Goal: Task Accomplishment & Management: Use online tool/utility

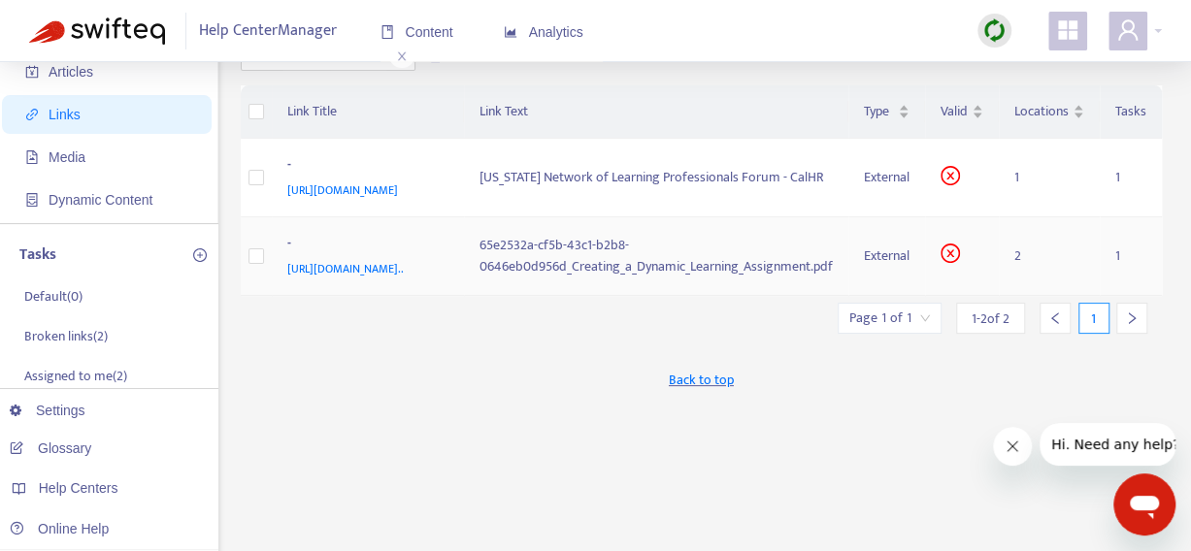
click at [359, 279] on span "[URL][DOMAIN_NAME].." at bounding box center [345, 268] width 116 height 19
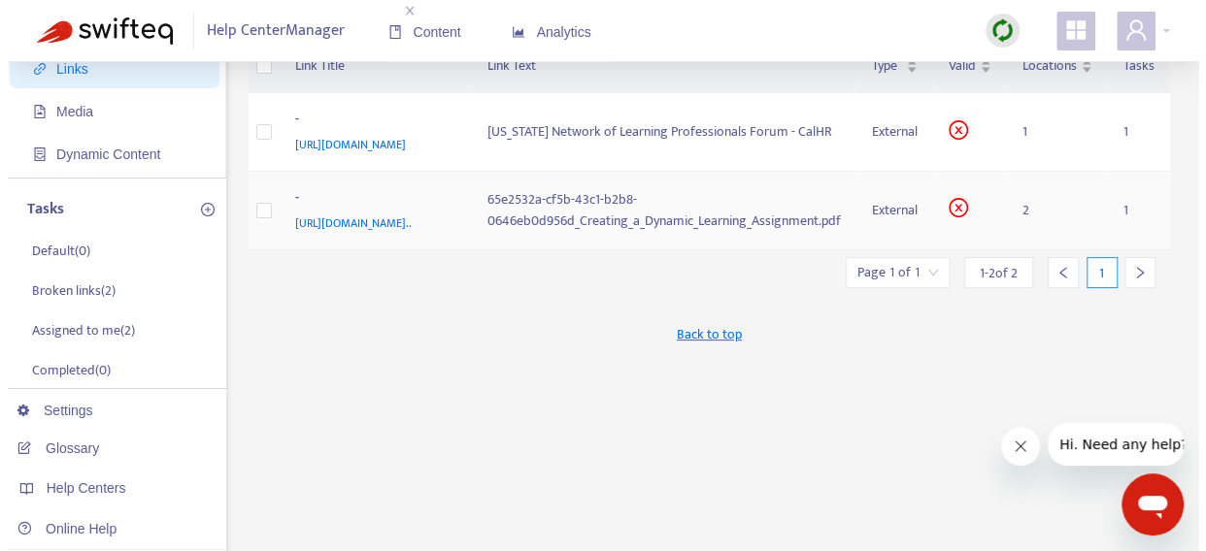
scroll to position [194, 0]
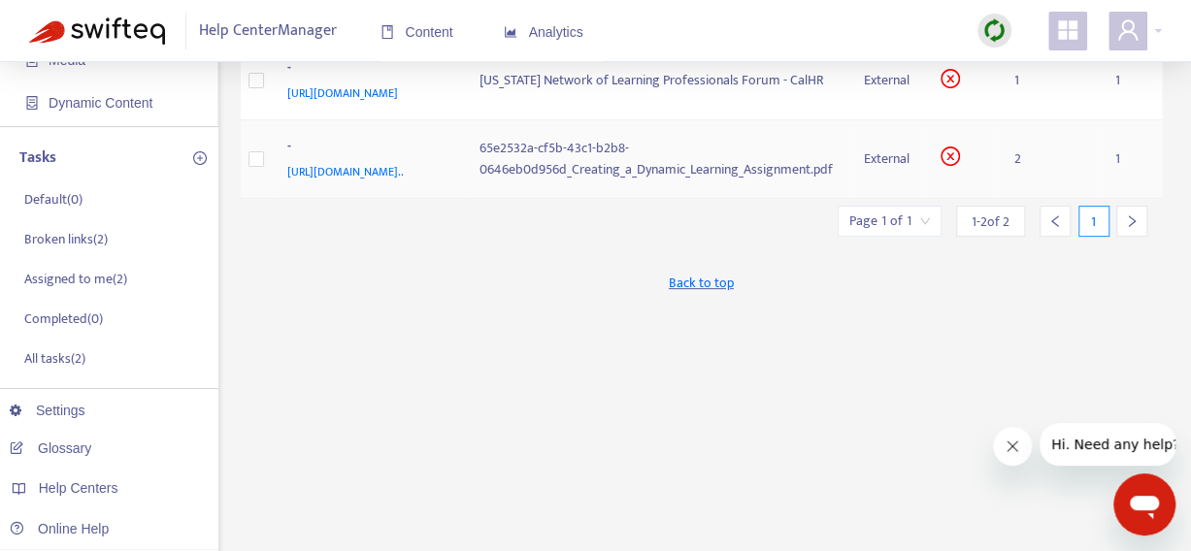
click at [600, 181] on div "65e2532a-cf5b-43c1-b2b8-0646eb0d956d_Creating_a_Dynamic_Learning_Assignment.pdf" at bounding box center [656, 159] width 353 height 43
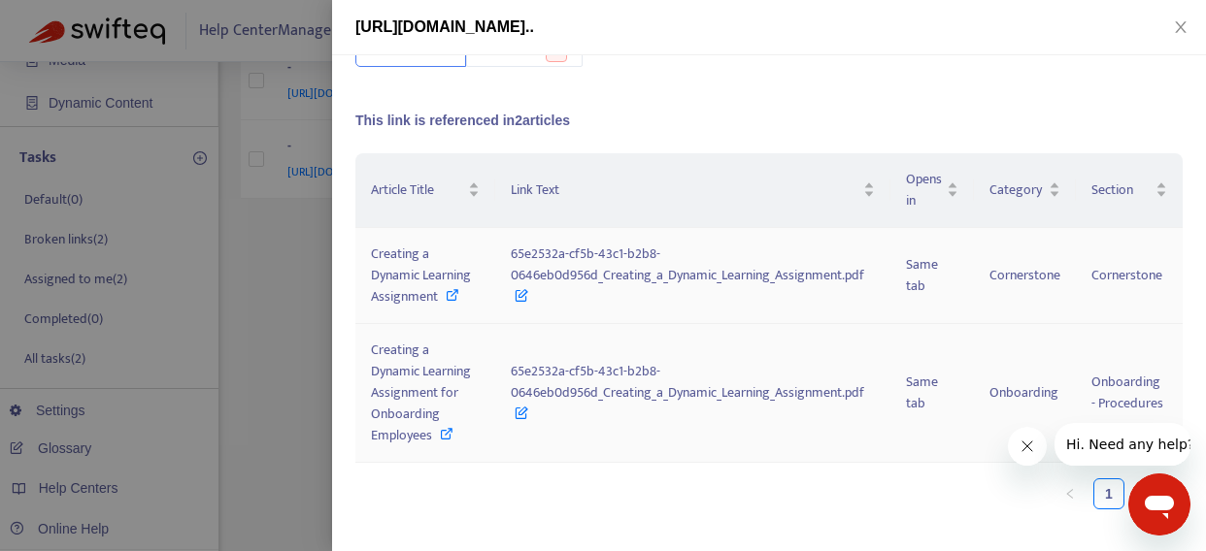
scroll to position [146, 0]
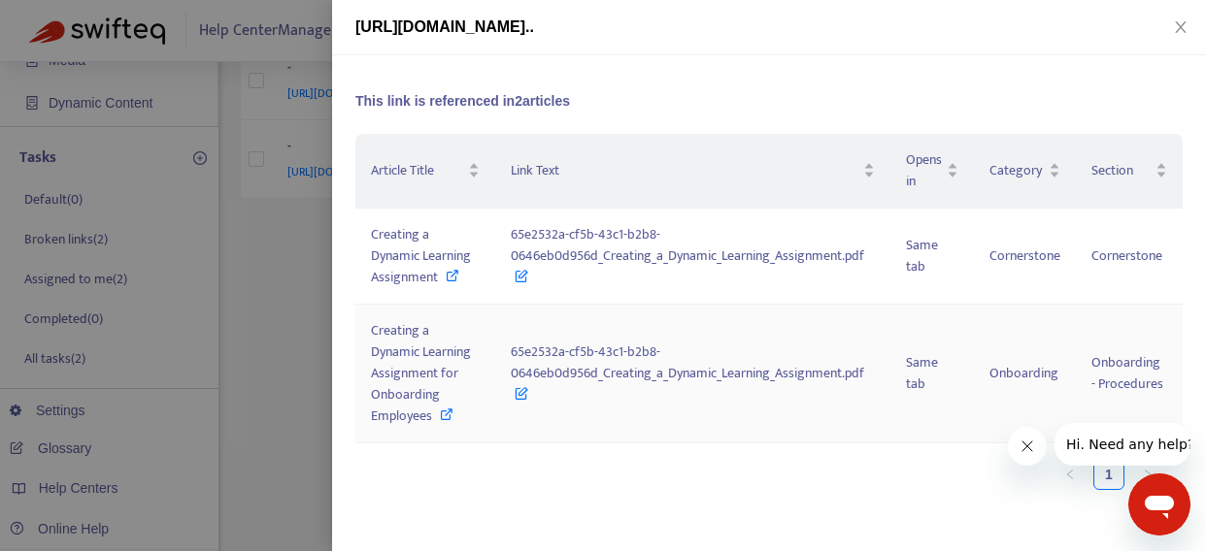
click at [447, 421] on icon at bounding box center [447, 415] width 14 height 14
click at [444, 421] on icon at bounding box center [447, 415] width 14 height 14
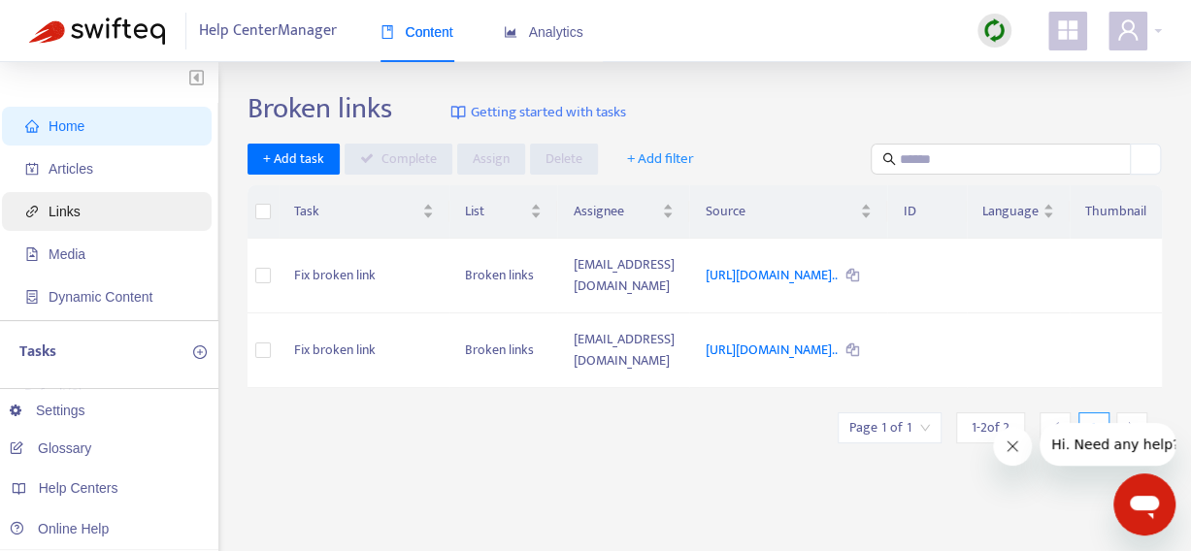
click at [96, 213] on span "Links" at bounding box center [110, 211] width 171 height 39
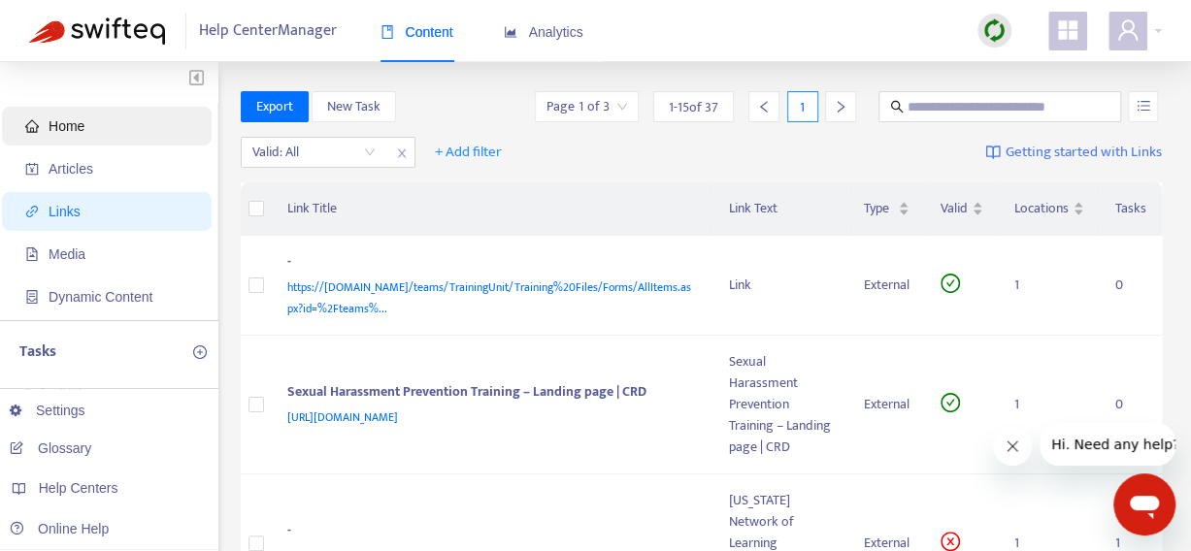
click at [99, 130] on span "Home" at bounding box center [110, 126] width 171 height 39
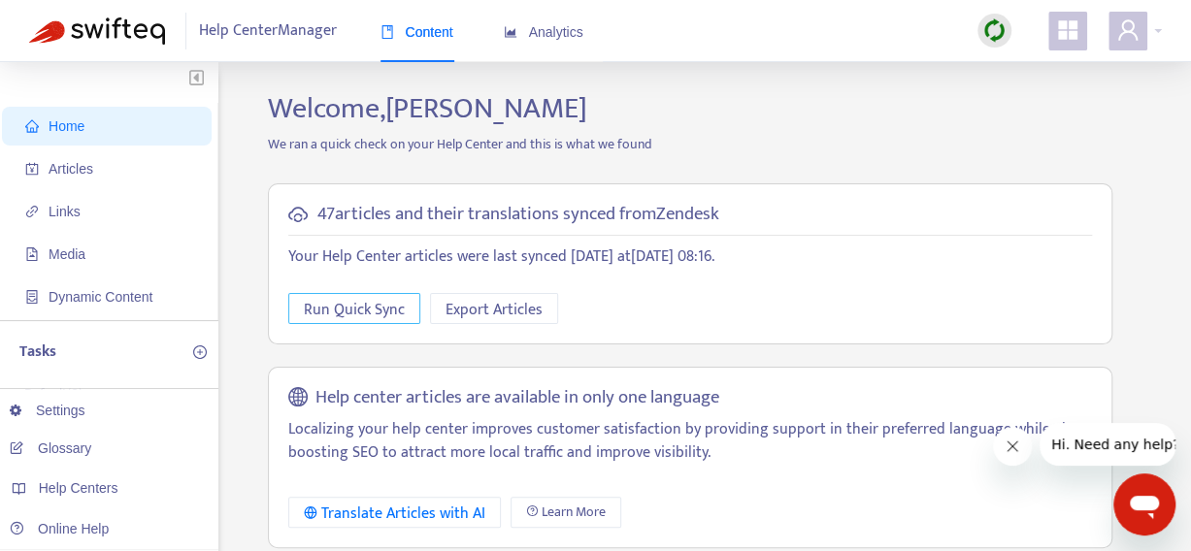
click at [382, 315] on span "Run Quick Sync" at bounding box center [354, 310] width 101 height 24
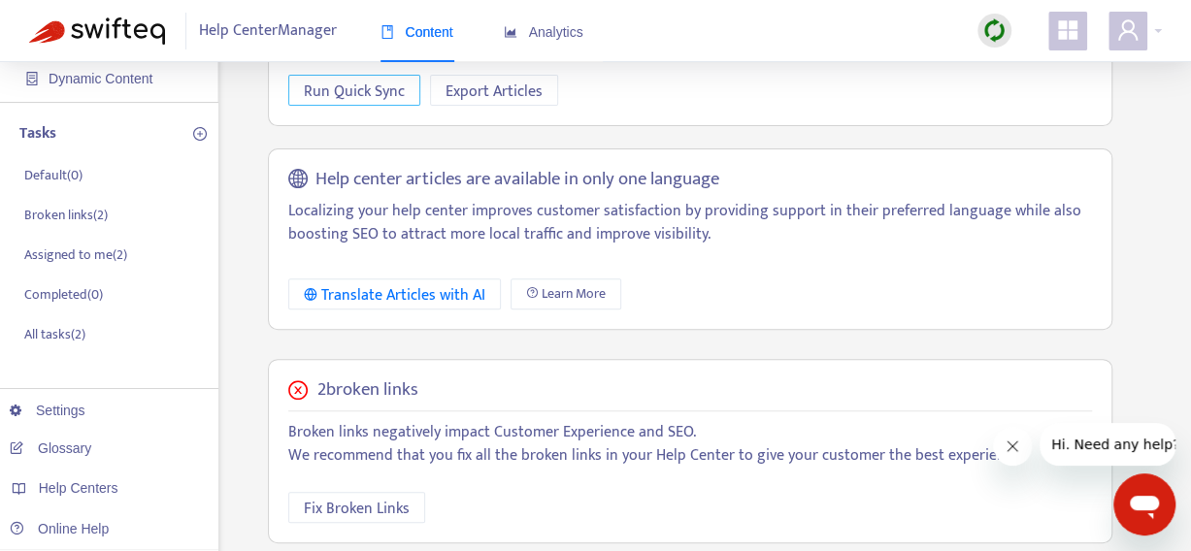
scroll to position [481, 0]
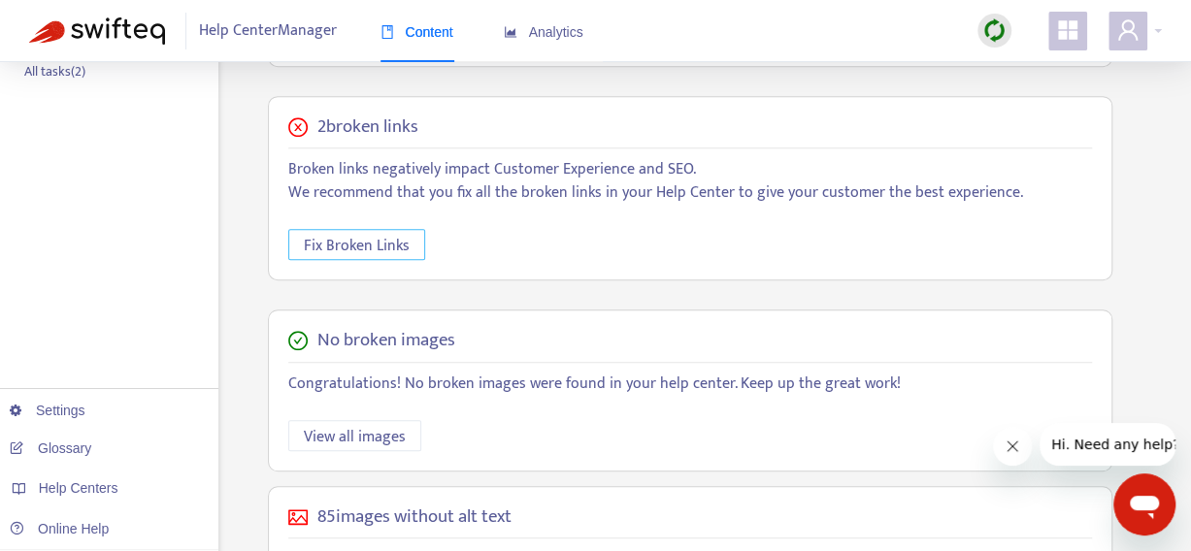
click at [383, 251] on span "Fix Broken Links" at bounding box center [357, 246] width 106 height 24
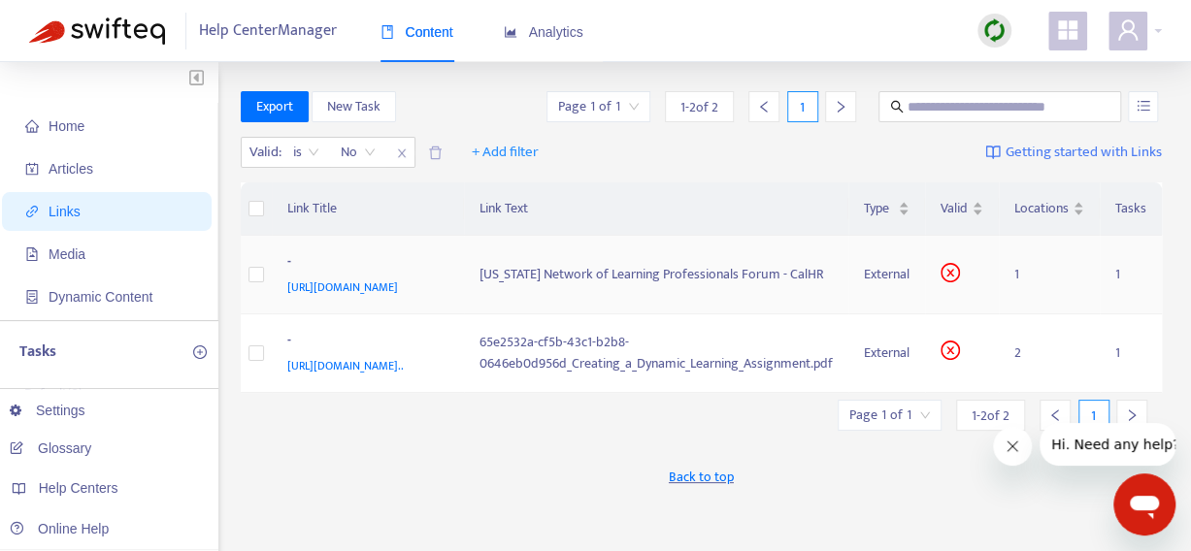
click at [606, 285] on div "[US_STATE] Network of Learning Professionals Forum - CalHR" at bounding box center [656, 274] width 353 height 21
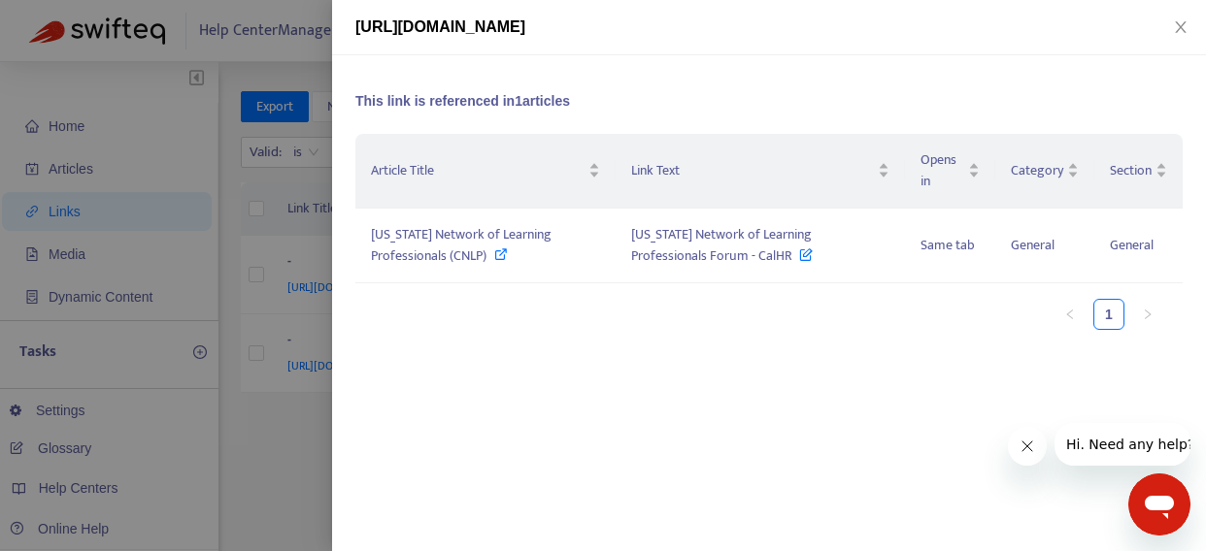
scroll to position [49, 0]
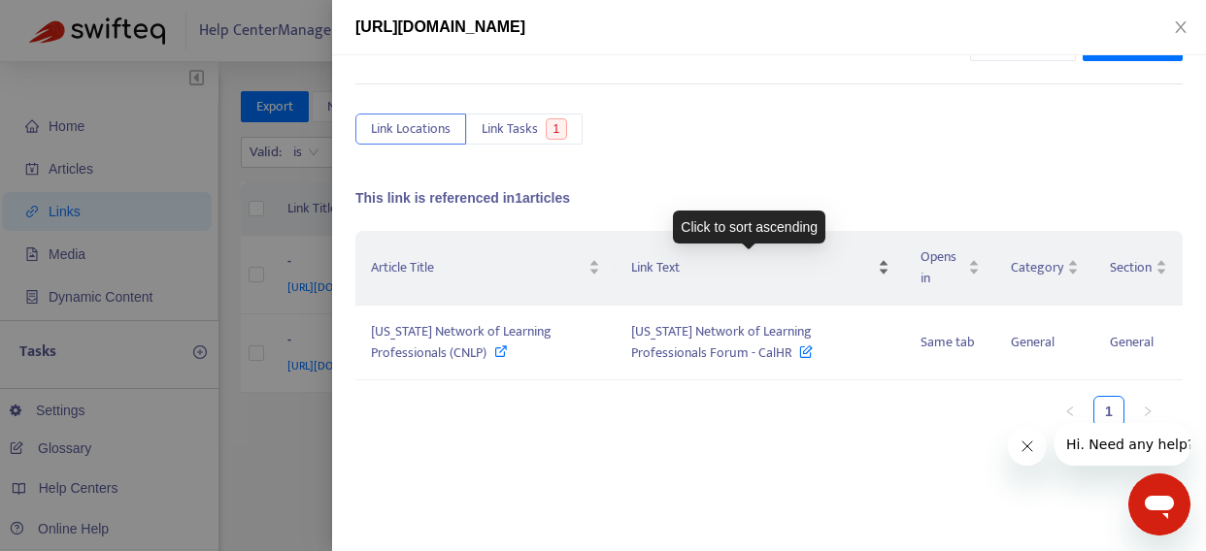
click at [866, 262] on div "Link Text" at bounding box center [759, 267] width 257 height 21
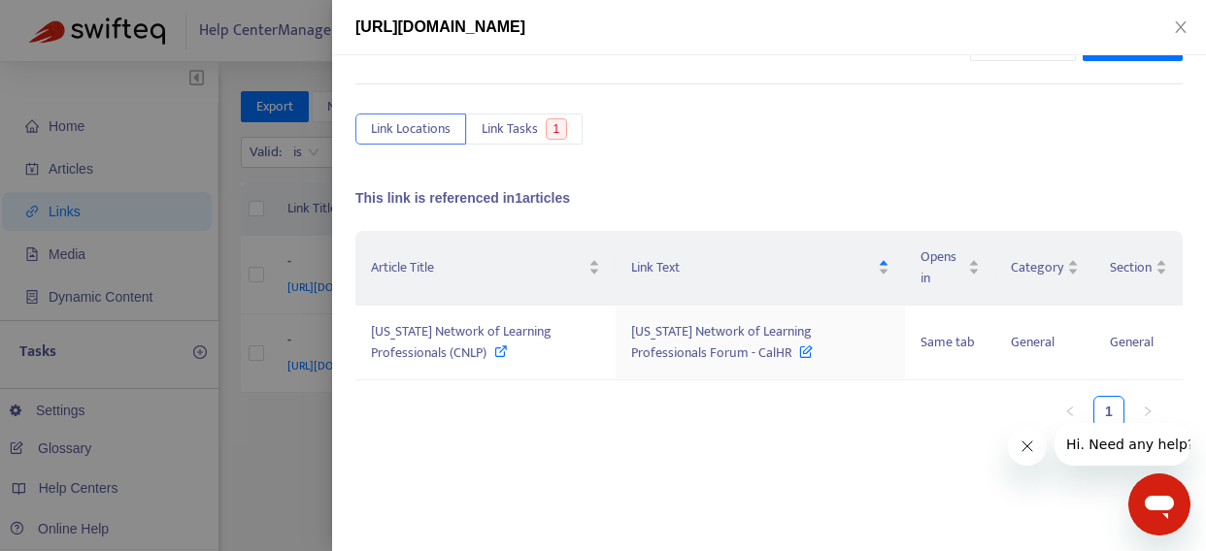
click at [1021, 445] on icon "Close message from company" at bounding box center [1026, 447] width 16 height 16
click at [262, 262] on div at bounding box center [603, 275] width 1206 height 551
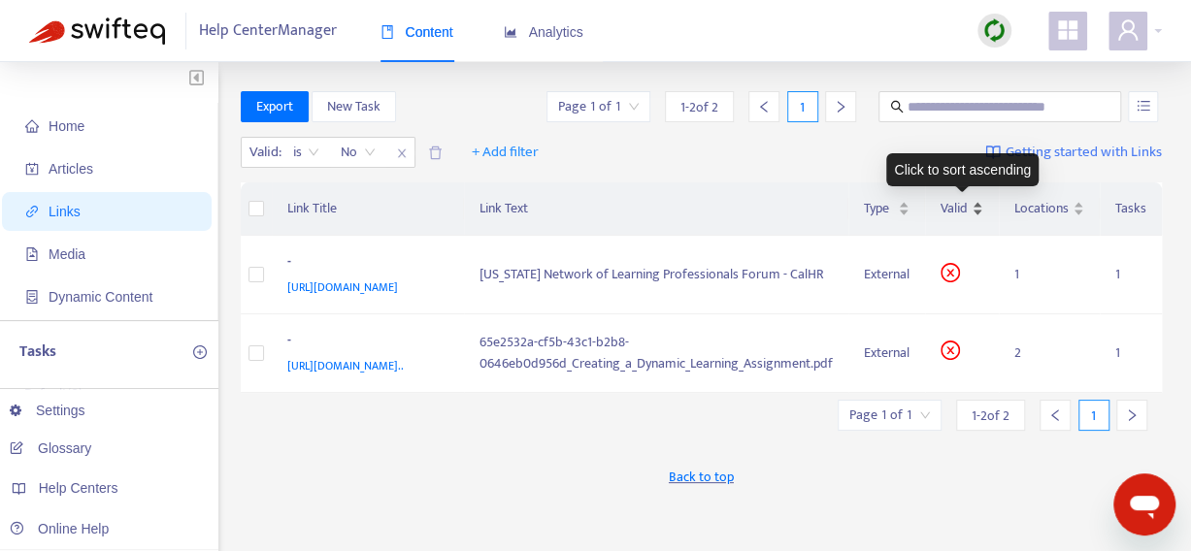
click at [976, 203] on div "Valid" at bounding box center [962, 208] width 43 height 21
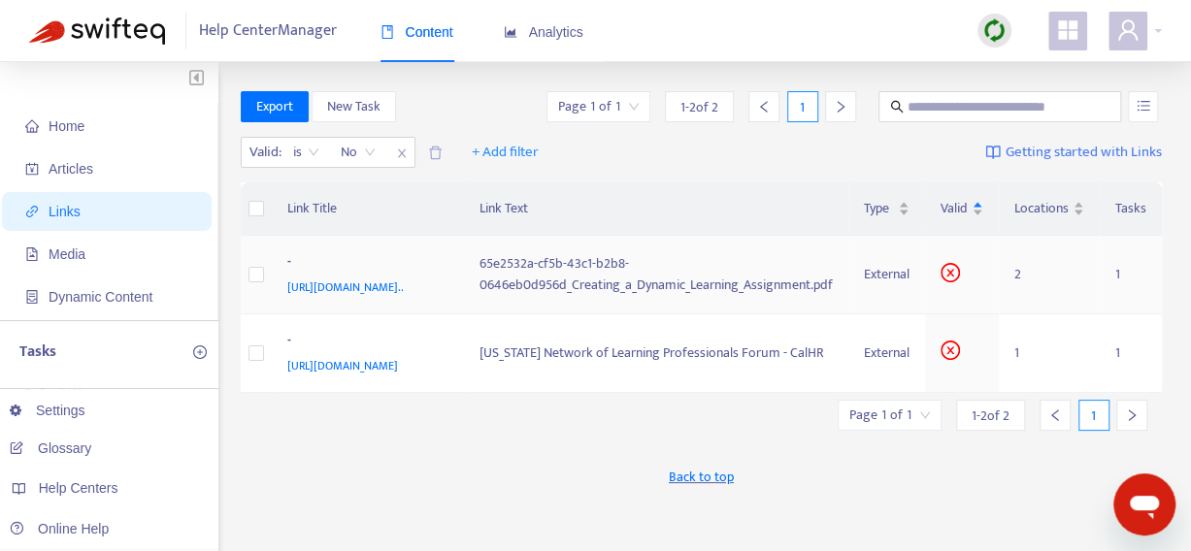
click at [948, 277] on icon "close-circle" at bounding box center [950, 273] width 8 height 8
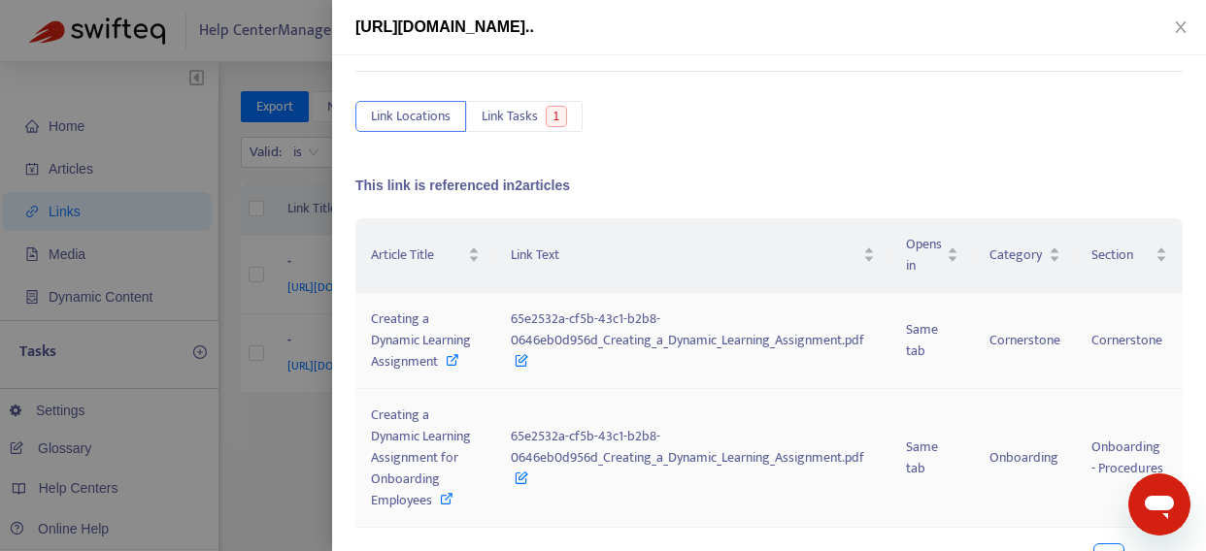
scroll to position [0, 0]
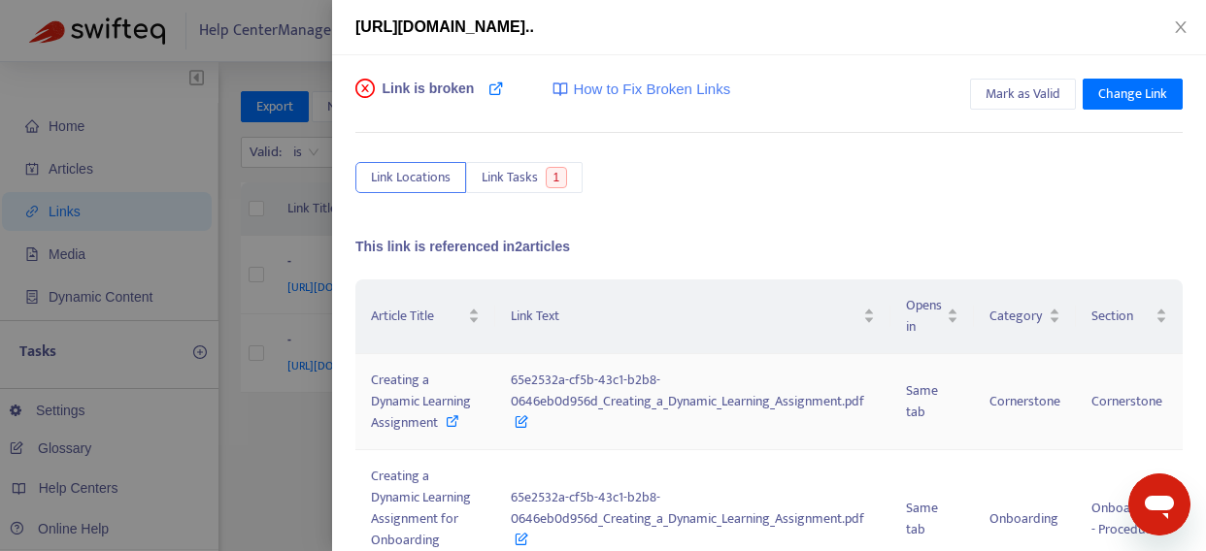
click at [514, 428] on icon at bounding box center [521, 417] width 14 height 21
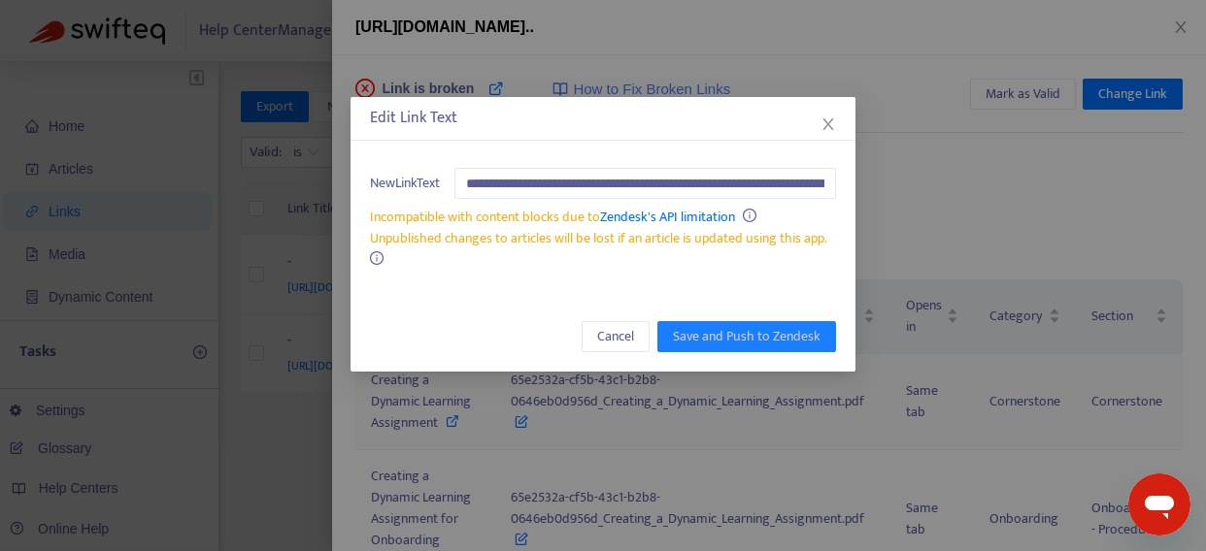
scroll to position [0, 186]
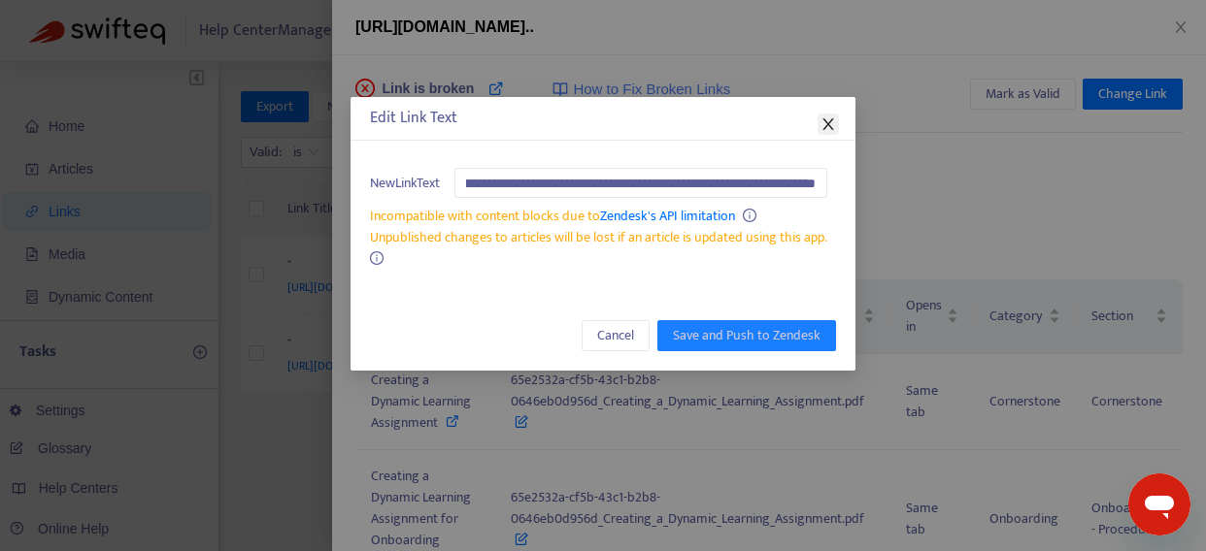
click at [821, 121] on icon "close" at bounding box center [828, 124] width 16 height 16
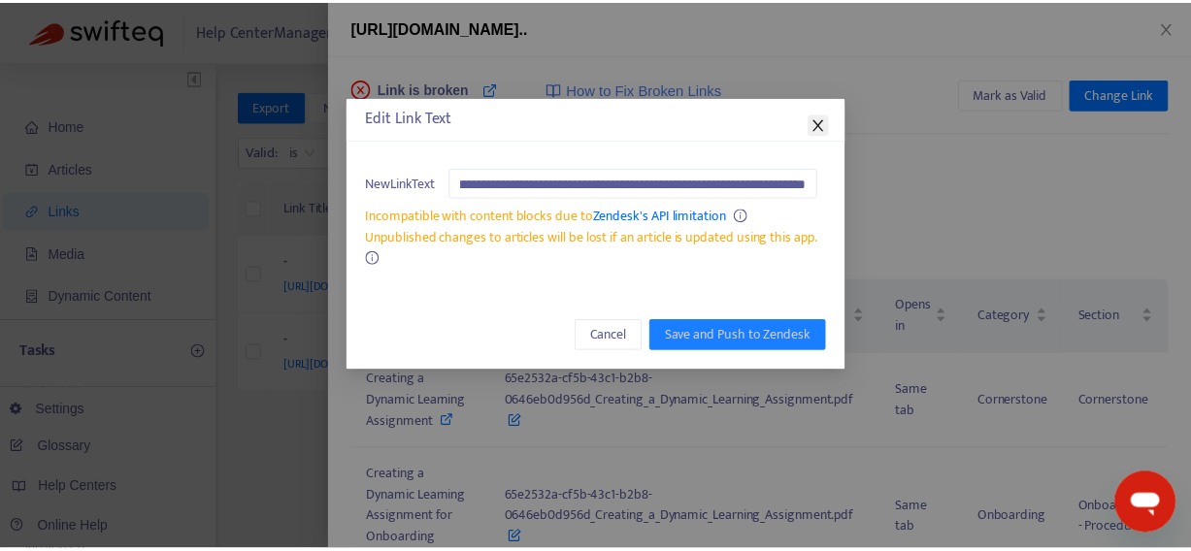
scroll to position [0, 0]
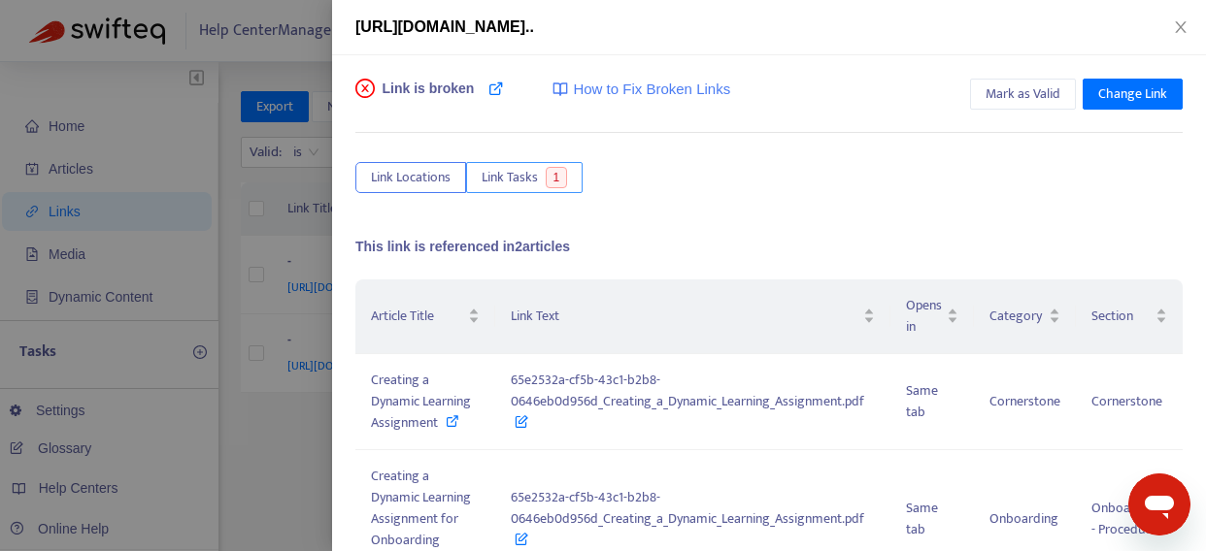
click at [510, 178] on span "Link Tasks" at bounding box center [509, 177] width 56 height 21
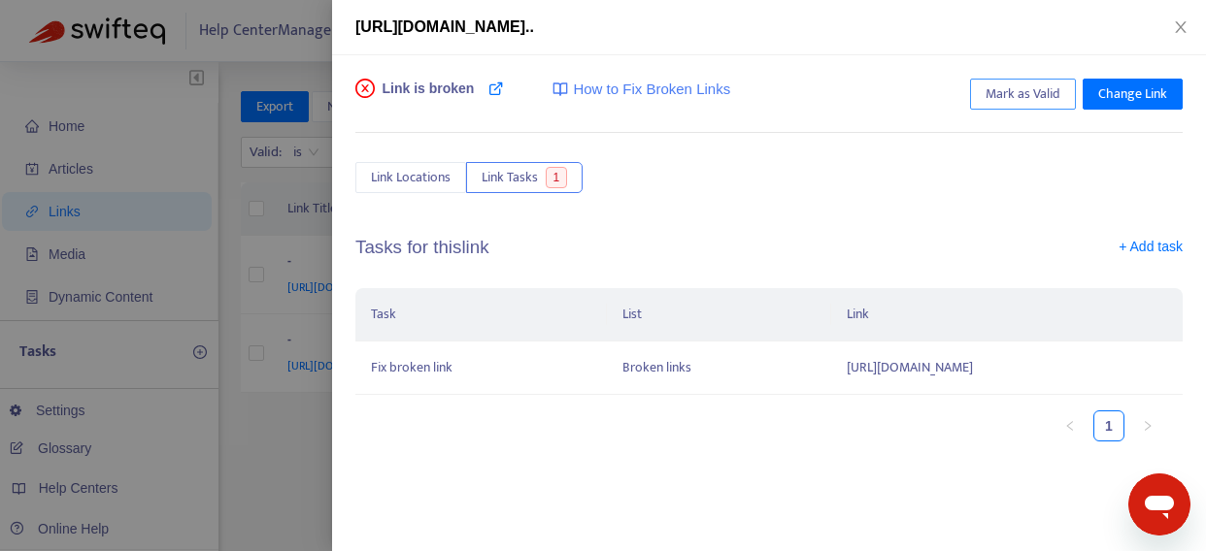
click at [1061, 100] on button "Mark as Valid" at bounding box center [1023, 94] width 106 height 31
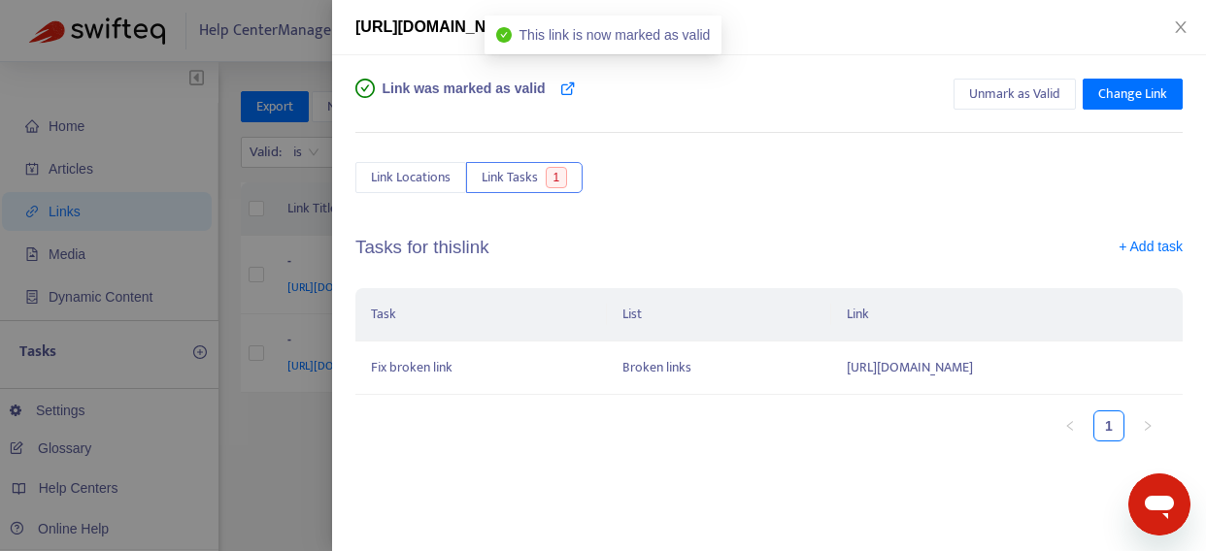
click at [290, 224] on div at bounding box center [603, 275] width 1206 height 551
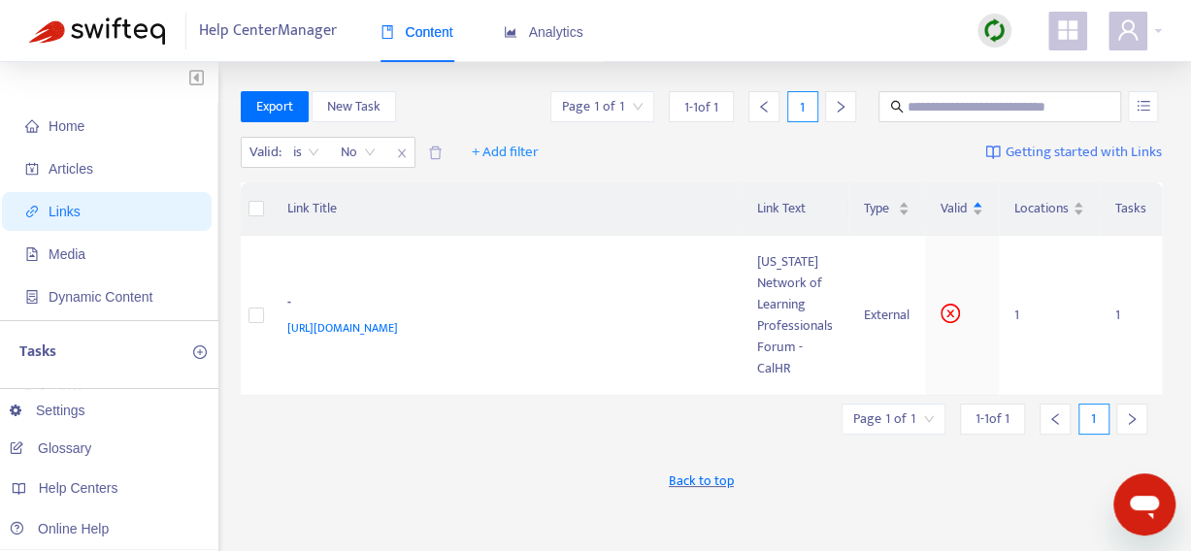
click at [62, 211] on span "Links" at bounding box center [65, 212] width 32 height 16
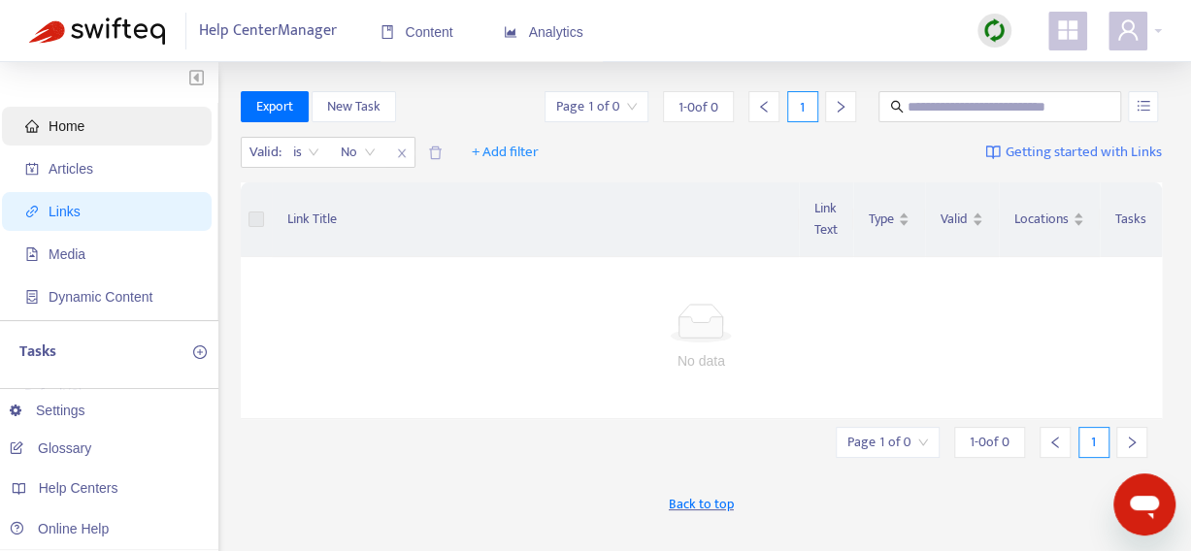
click at [95, 132] on span "Home" at bounding box center [110, 126] width 171 height 39
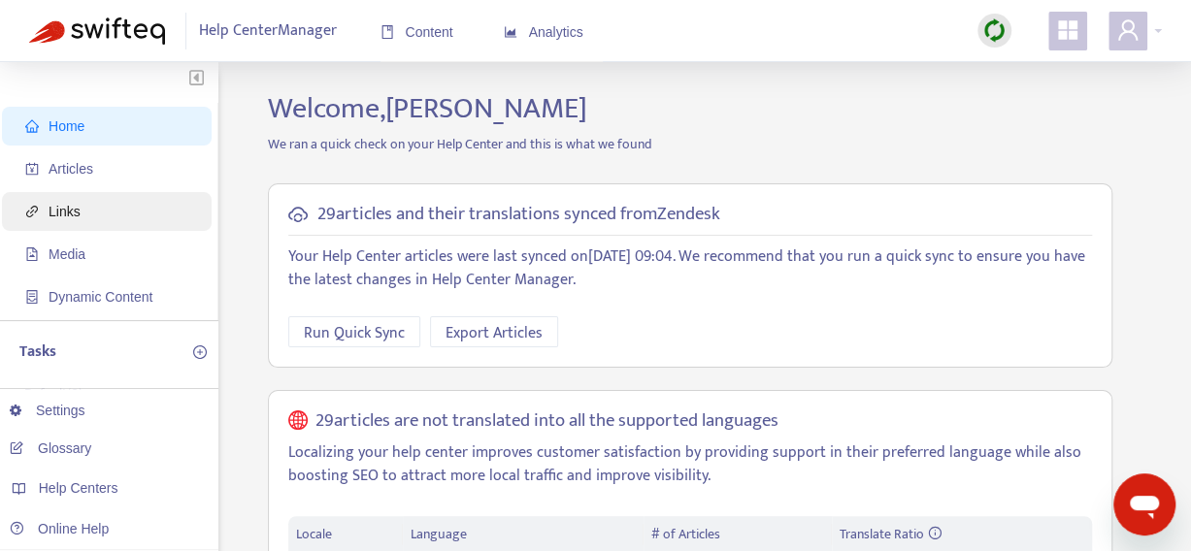
click at [106, 206] on span "Links" at bounding box center [110, 211] width 171 height 39
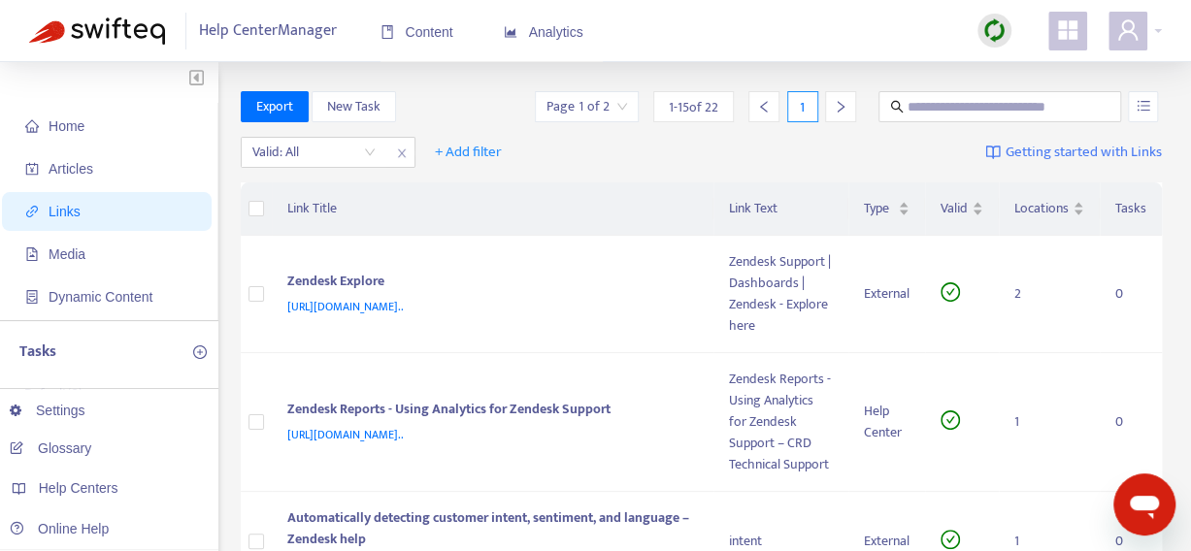
click at [1085, 38] on span at bounding box center [1067, 31] width 39 height 39
click at [1151, 38] on div at bounding box center [1135, 31] width 53 height 39
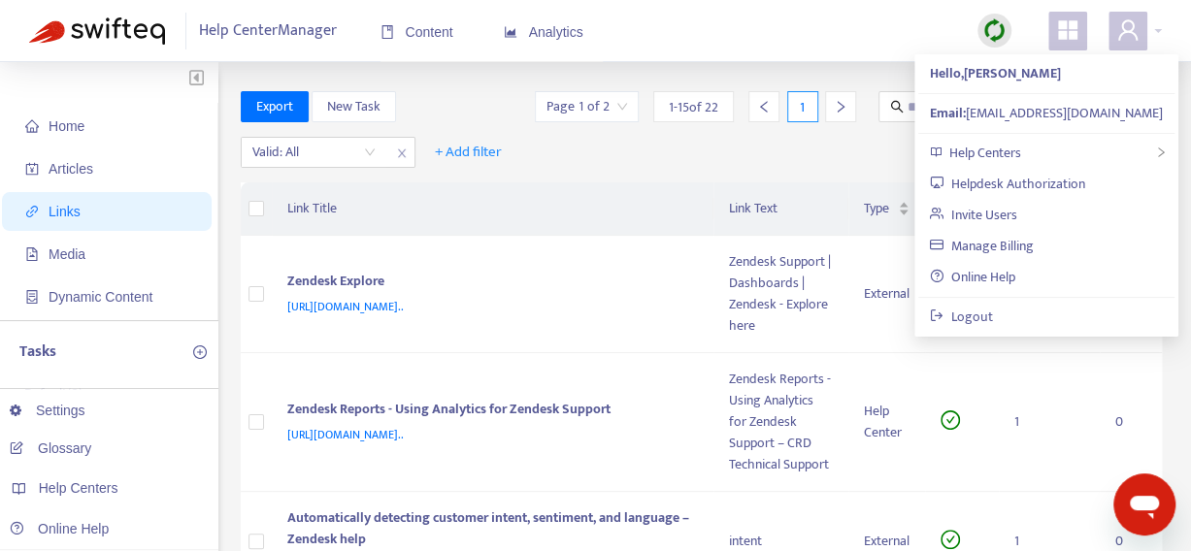
click at [1058, 31] on icon "appstore" at bounding box center [1067, 29] width 23 height 23
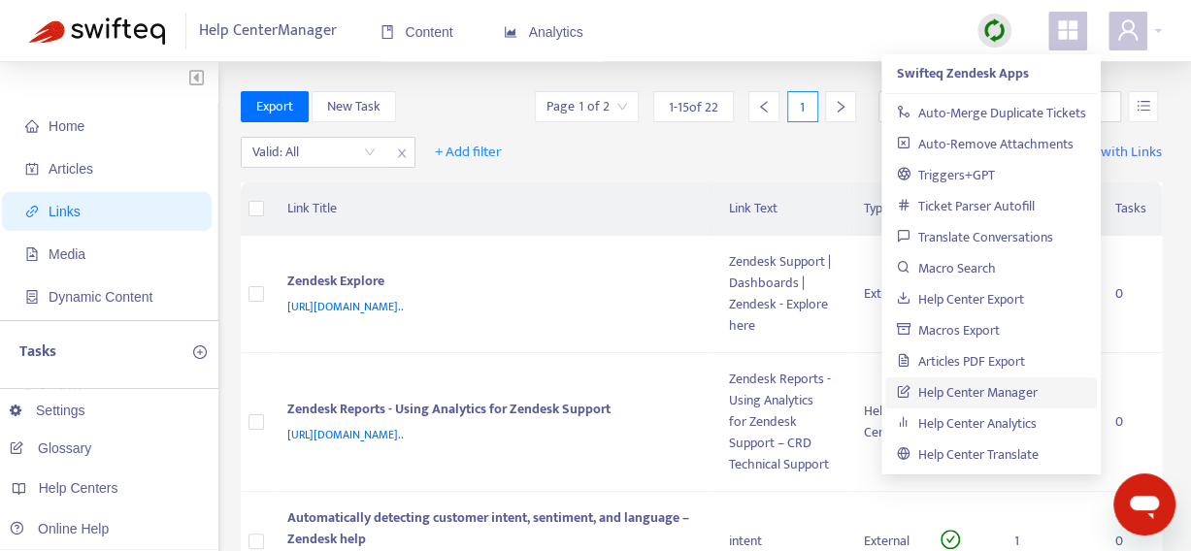
click at [968, 393] on link "Help Center Manager" at bounding box center [967, 392] width 141 height 22
click at [85, 416] on link "Settings" at bounding box center [48, 411] width 76 height 16
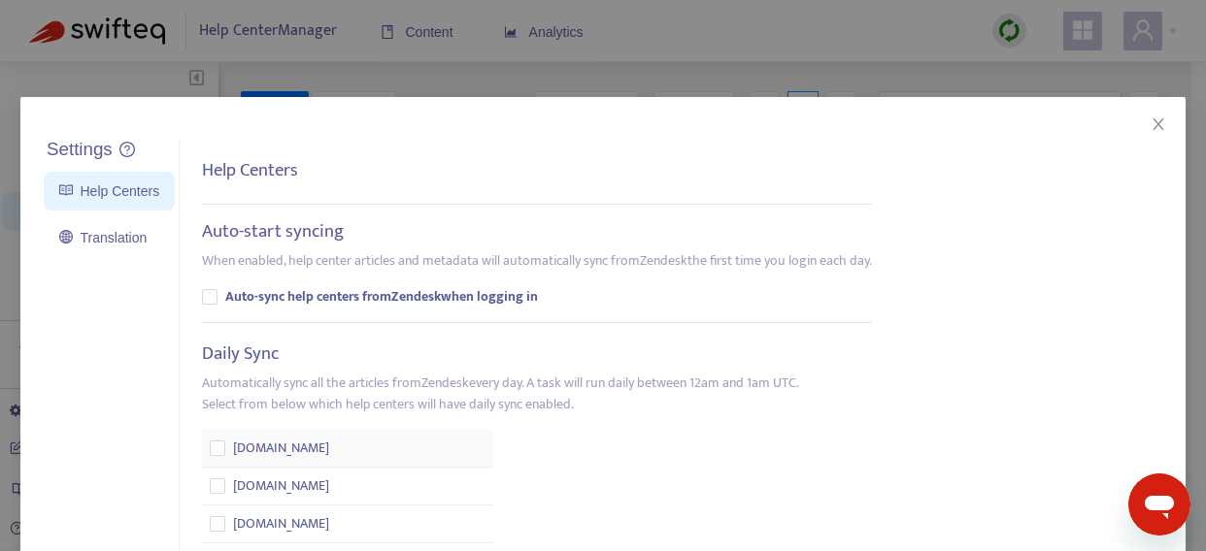
scroll to position [70, 0]
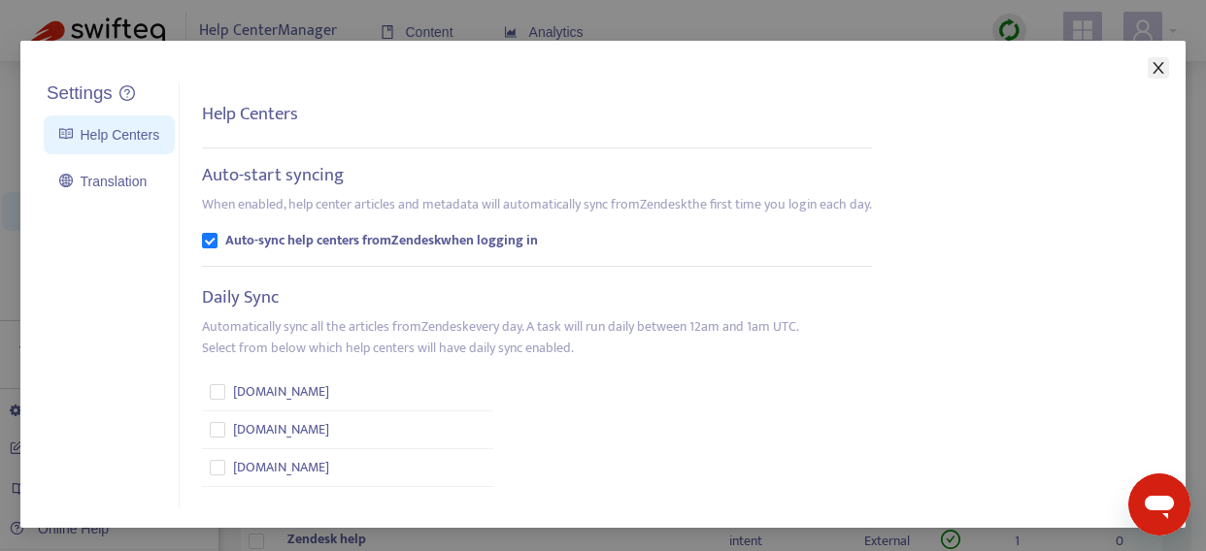
click at [1155, 62] on icon "close" at bounding box center [1157, 68] width 11 height 12
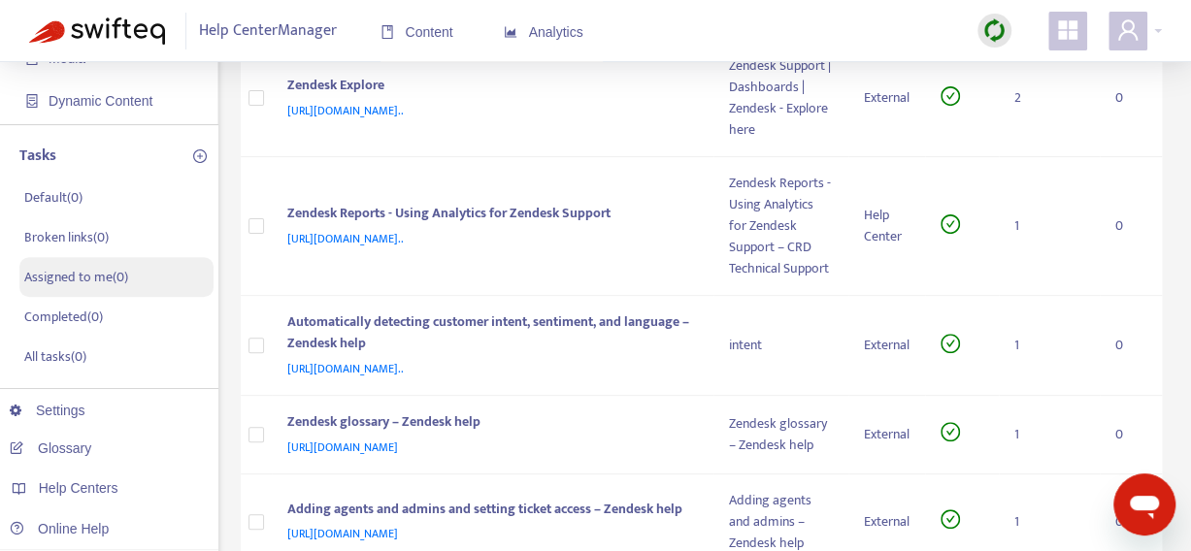
scroll to position [291, 0]
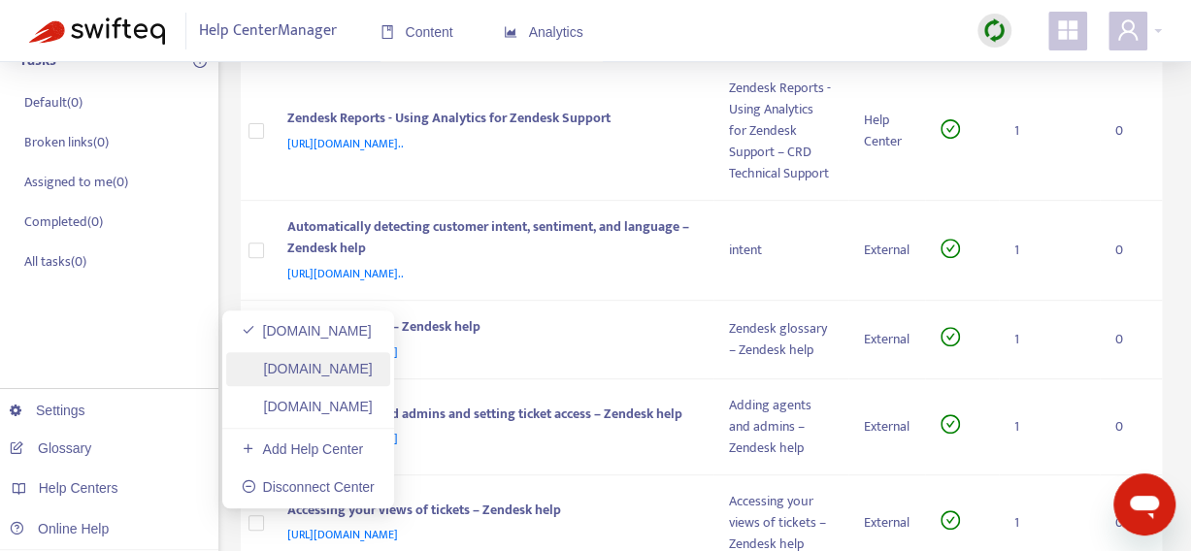
click at [296, 372] on link "[DOMAIN_NAME]" at bounding box center [307, 369] width 131 height 16
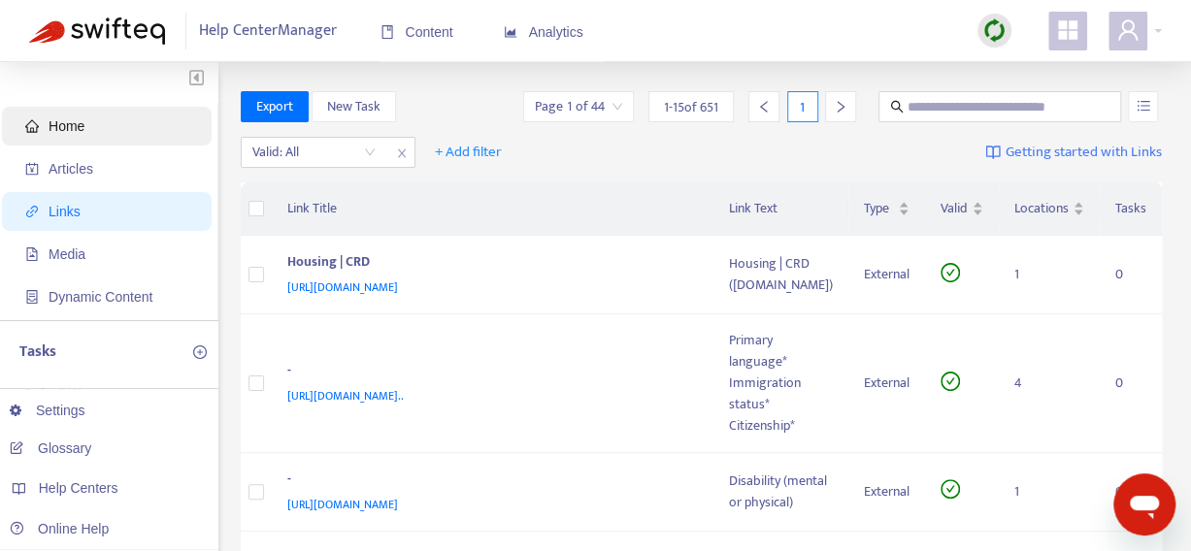
click at [82, 133] on span "Home" at bounding box center [67, 126] width 36 height 16
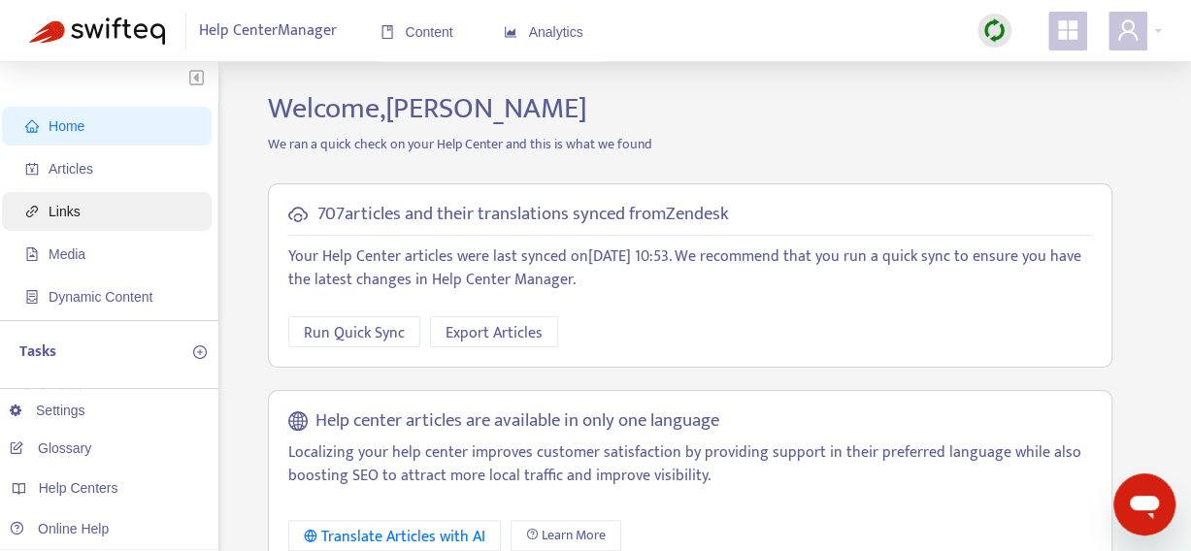
click at [80, 204] on span "Links" at bounding box center [110, 211] width 171 height 39
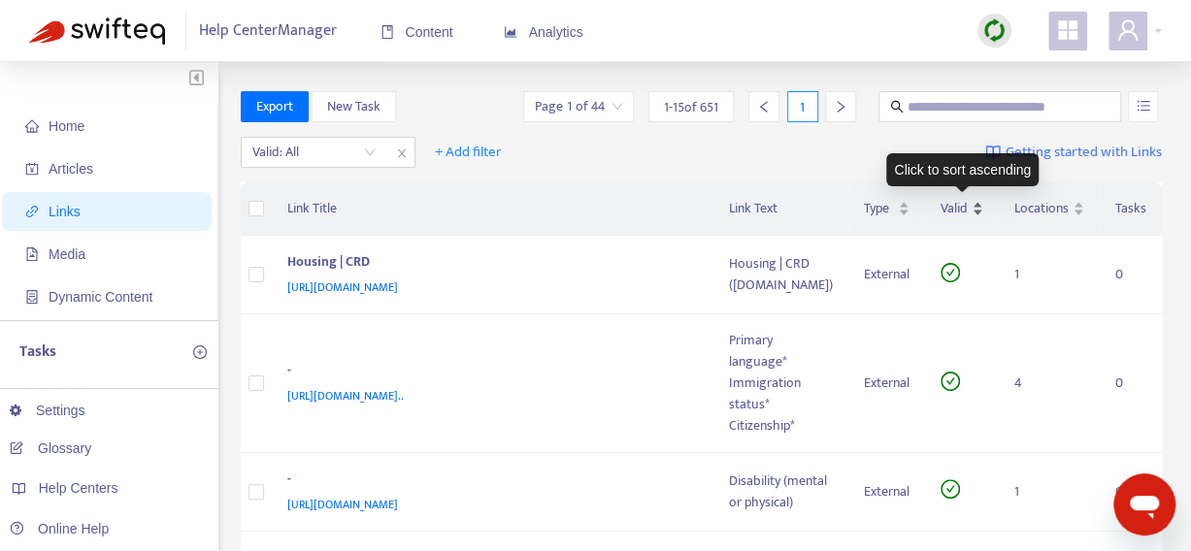
click at [976, 203] on div "Valid" at bounding box center [962, 208] width 43 height 21
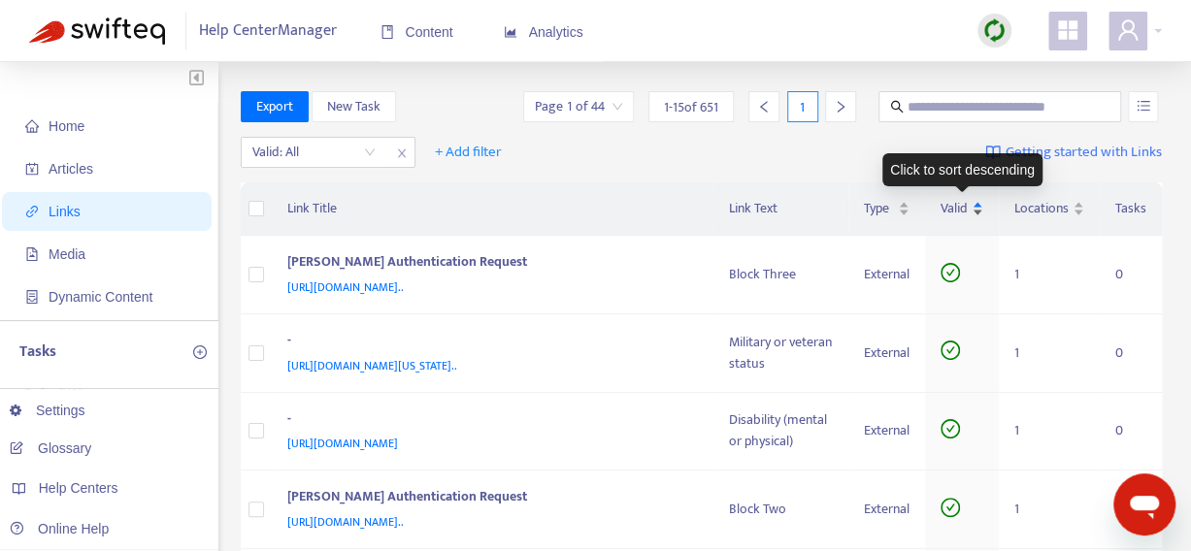
click at [978, 214] on div "Valid" at bounding box center [962, 208] width 43 height 21
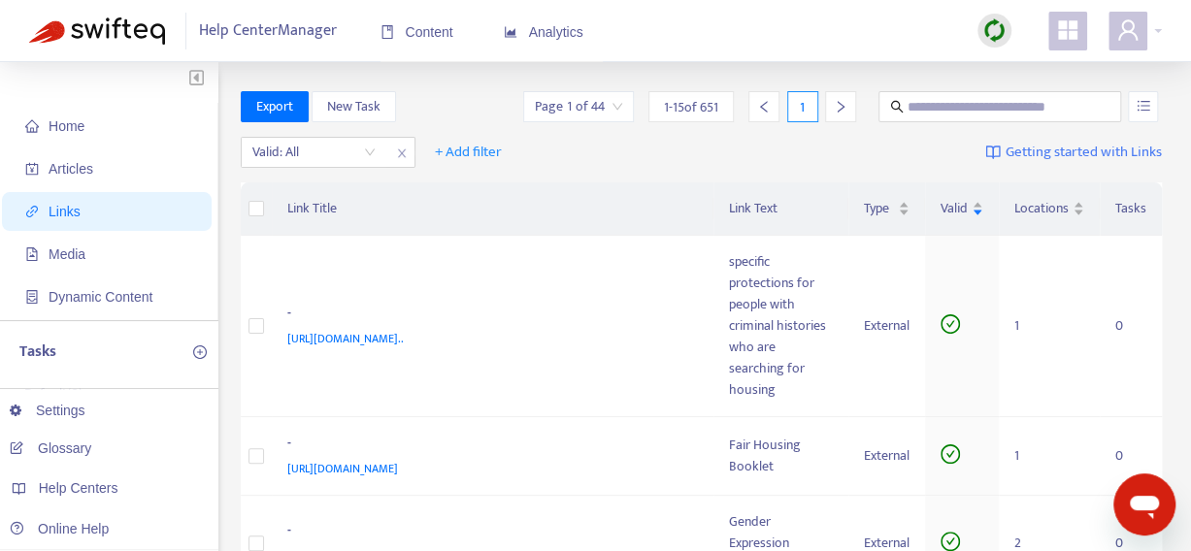
click at [79, 215] on span "Links" at bounding box center [110, 211] width 171 height 39
click at [85, 130] on span "Home" at bounding box center [110, 126] width 171 height 39
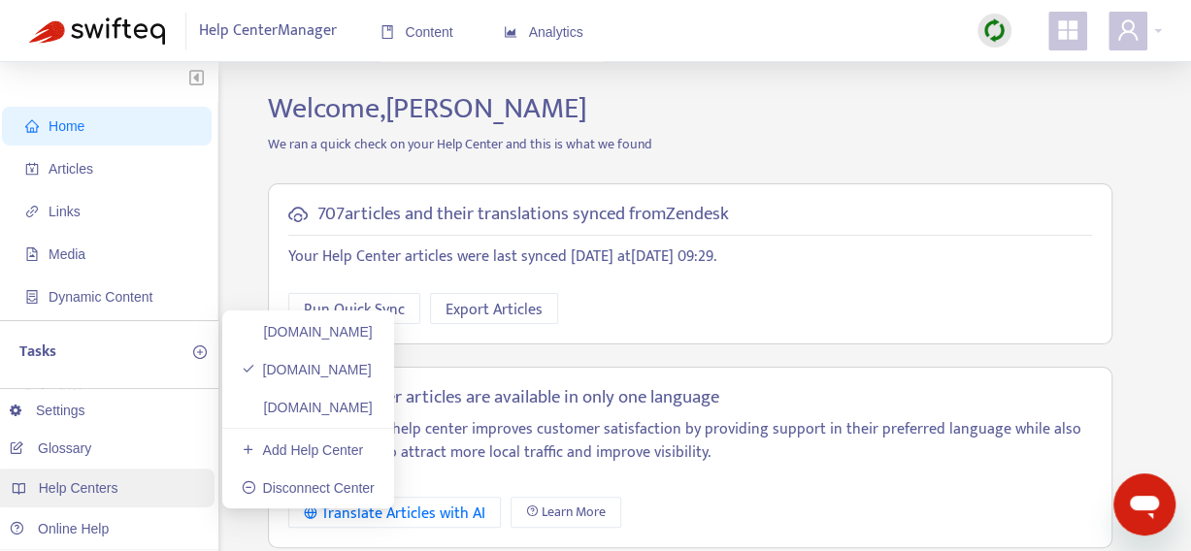
click at [108, 486] on span "Help Centers" at bounding box center [79, 488] width 80 height 16
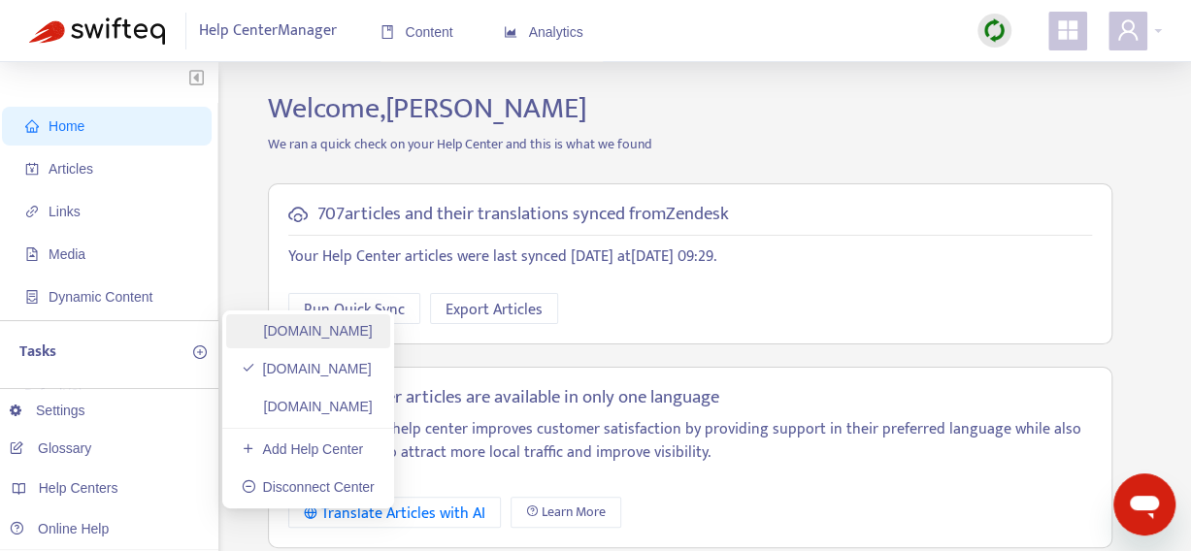
click at [326, 334] on link "[DOMAIN_NAME]" at bounding box center [307, 331] width 131 height 16
